Goal: Task Accomplishment & Management: Manage account settings

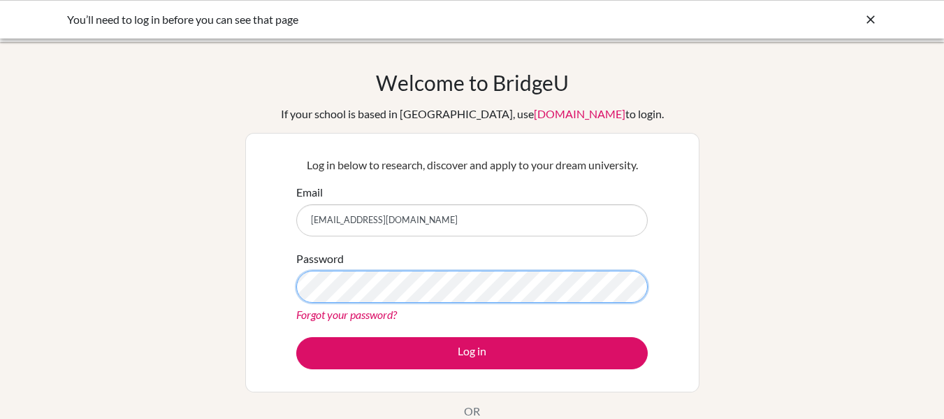
click at [296, 337] on button "Log in" at bounding box center [472, 353] width 352 height 32
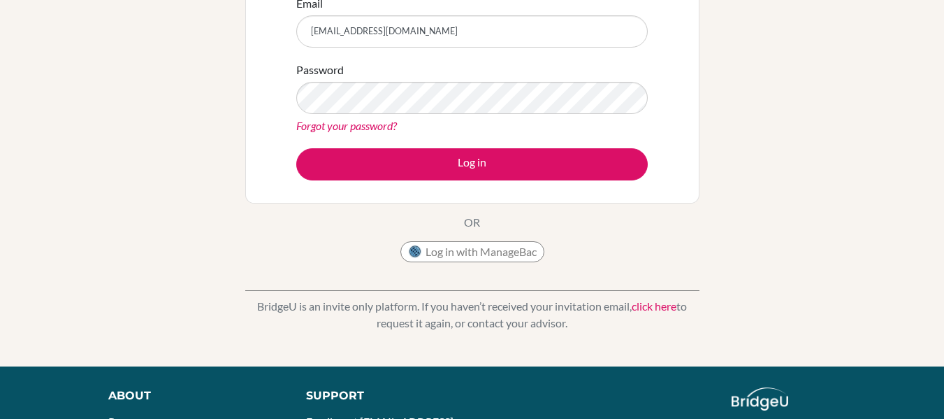
scroll to position [187, 0]
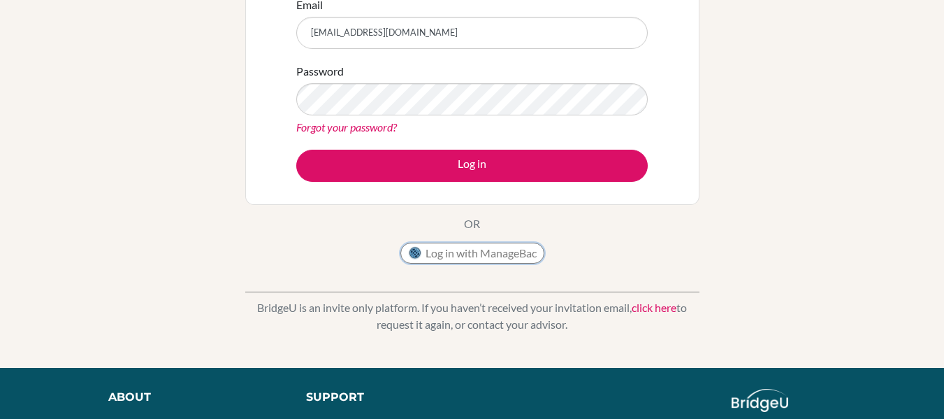
click at [464, 252] on button "Log in with ManageBac" at bounding box center [473, 253] width 144 height 21
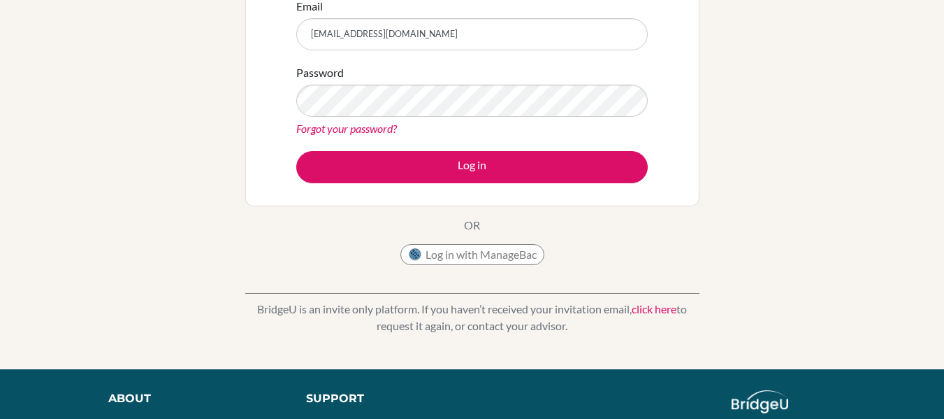
scroll to position [186, 0]
click at [380, 134] on link "Forgot your password?" at bounding box center [346, 128] width 101 height 13
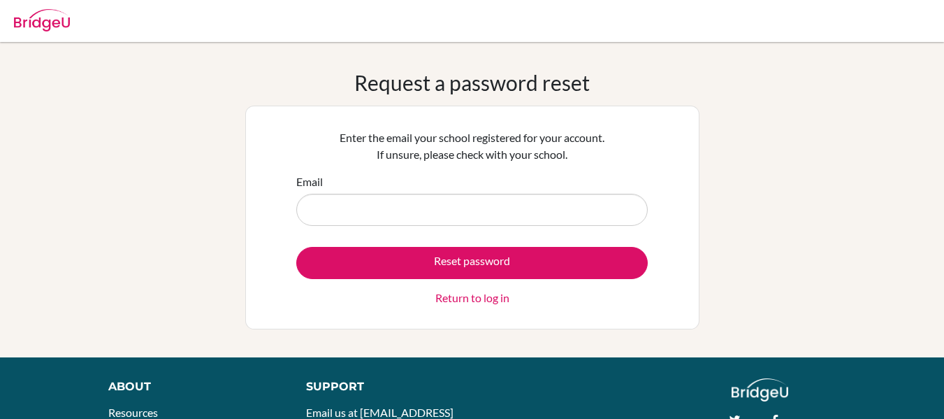
click at [373, 211] on input "Email" at bounding box center [472, 210] width 352 height 32
type input "[EMAIL_ADDRESS][DOMAIN_NAME]"
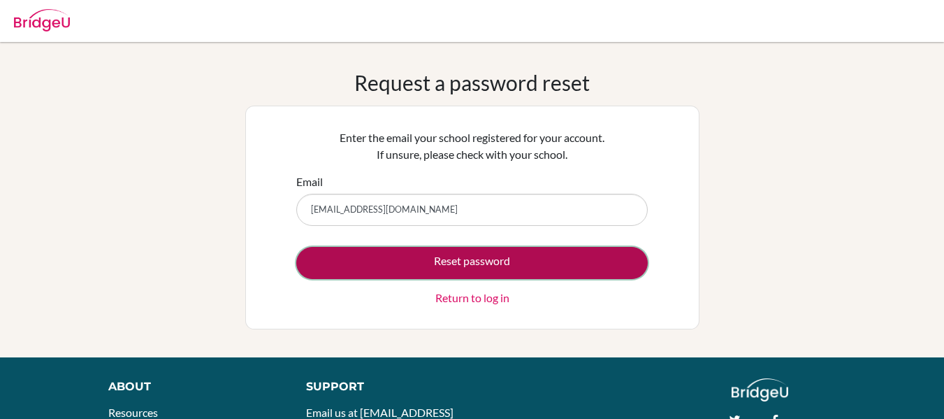
click at [419, 268] on button "Reset password" at bounding box center [472, 263] width 352 height 32
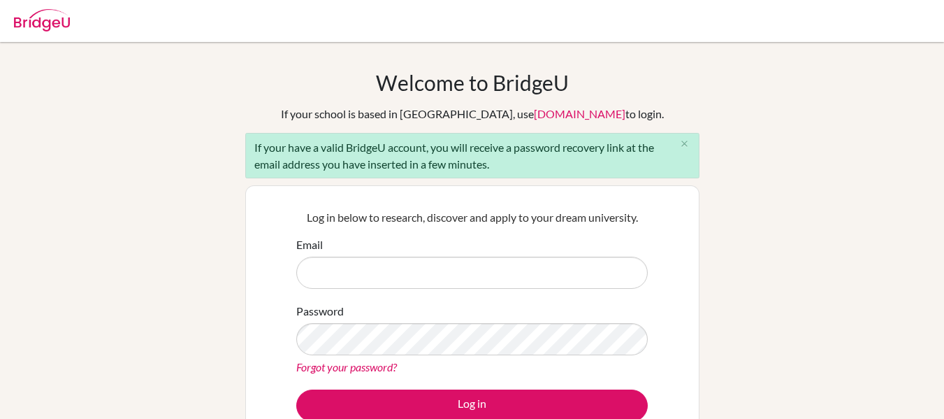
scroll to position [70, 0]
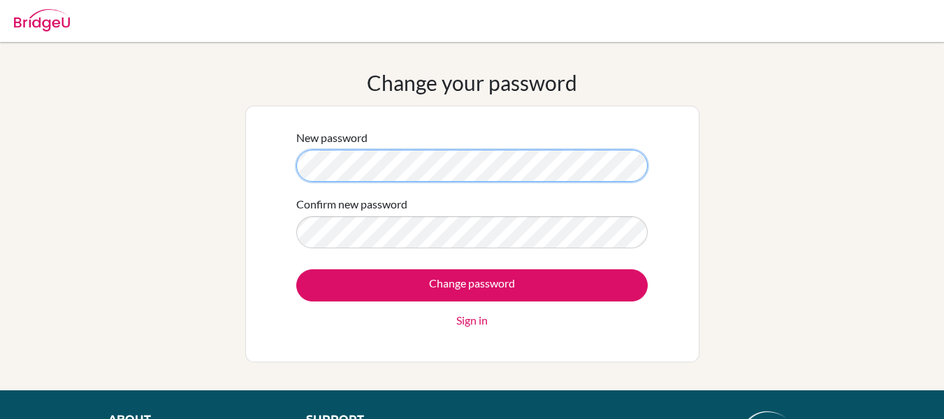
click at [0, 165] on div "Change your password New password Confirm new password Change password Sign in" at bounding box center [472, 216] width 944 height 292
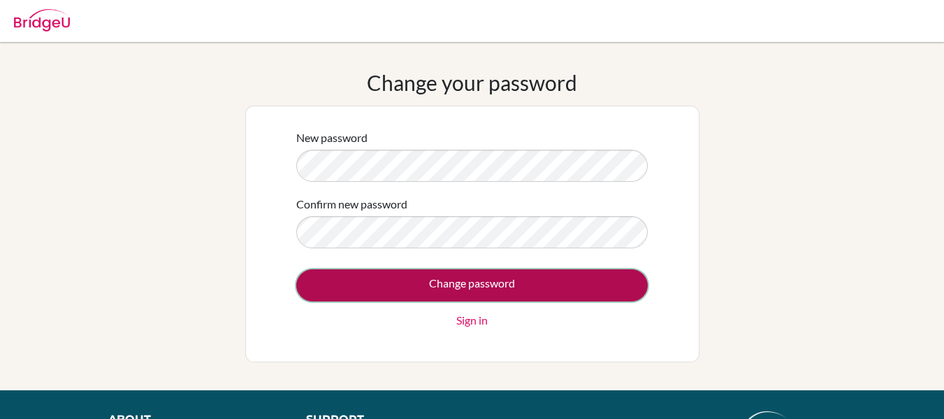
click at [417, 273] on input "Change password" at bounding box center [472, 285] width 352 height 32
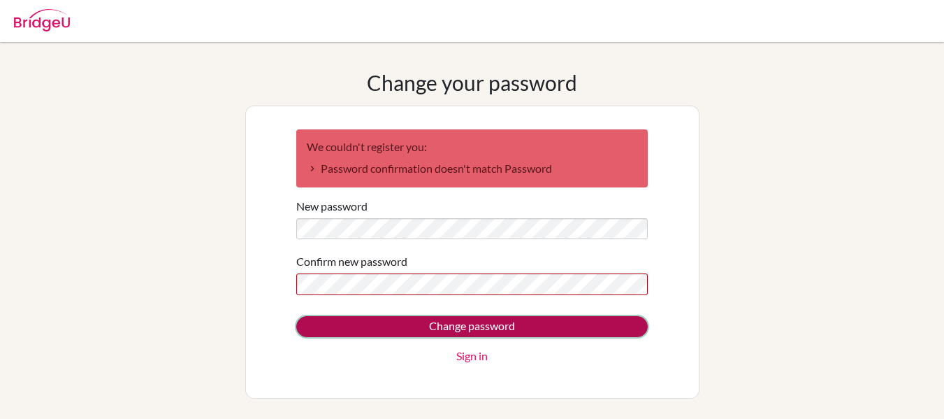
click at [417, 328] on input "Change password" at bounding box center [472, 326] width 352 height 21
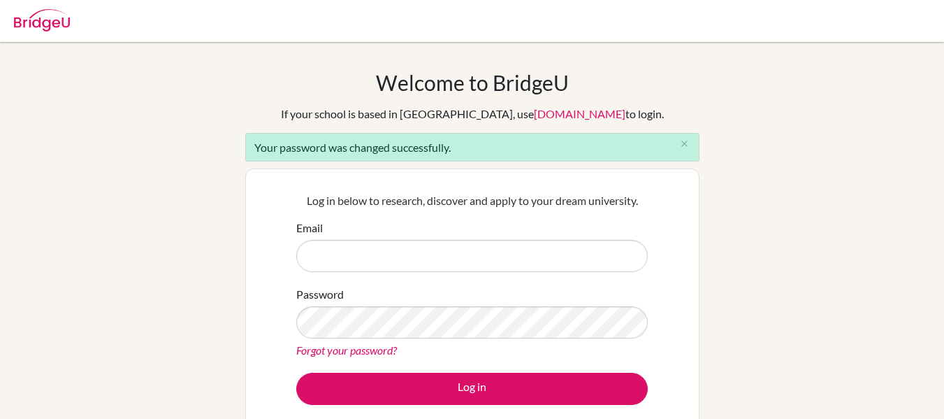
click at [400, 260] on input "Email" at bounding box center [472, 256] width 352 height 32
type input "aditya.s@gsis.ac.in"
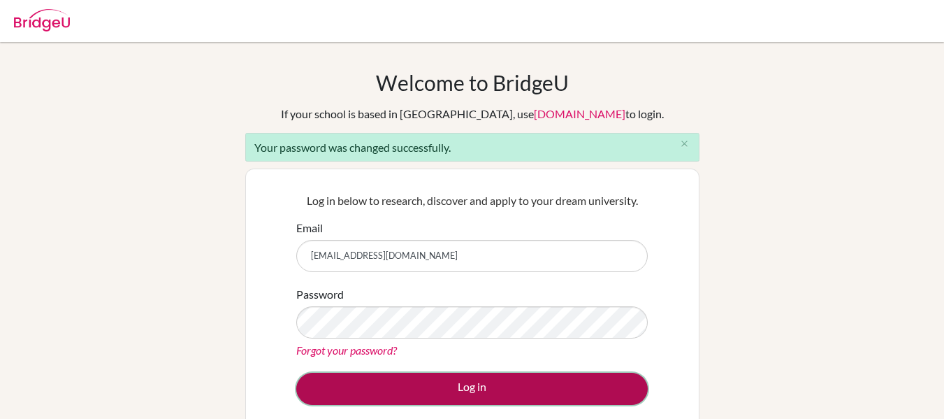
click at [455, 398] on button "Log in" at bounding box center [472, 389] width 352 height 32
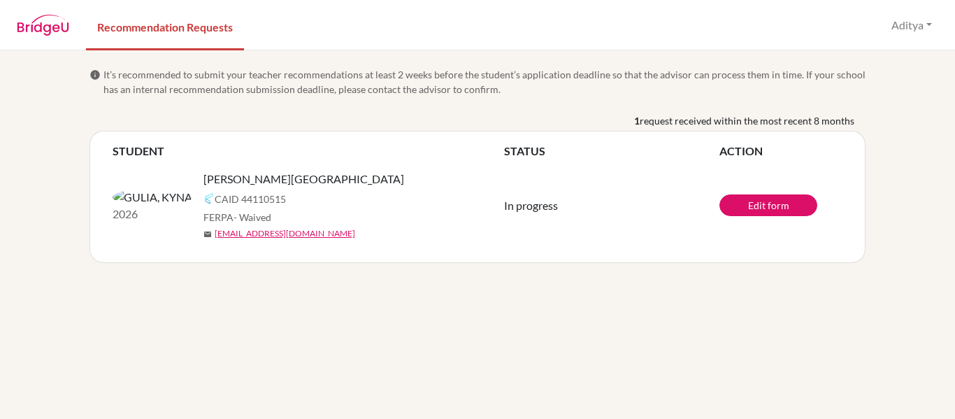
click at [233, 218] on span "- Waived" at bounding box center [252, 217] width 38 height 12
click at [749, 216] on td "Edit form" at bounding box center [780, 205] width 123 height 92
click at [752, 208] on link "Edit form" at bounding box center [768, 205] width 98 height 22
click at [769, 205] on link "Edit form" at bounding box center [768, 205] width 98 height 22
click at [917, 31] on button "Aditya" at bounding box center [911, 25] width 53 height 27
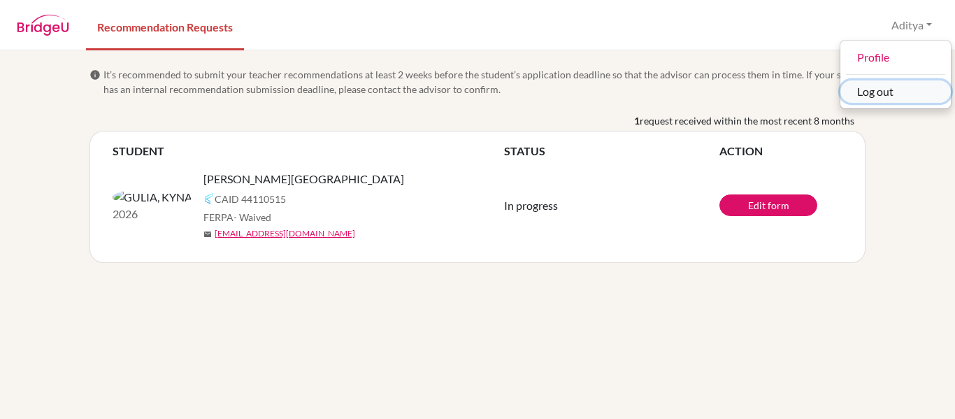
click at [896, 90] on button "Log out" at bounding box center [895, 91] width 110 height 22
